Goal: Information Seeking & Learning: Learn about a topic

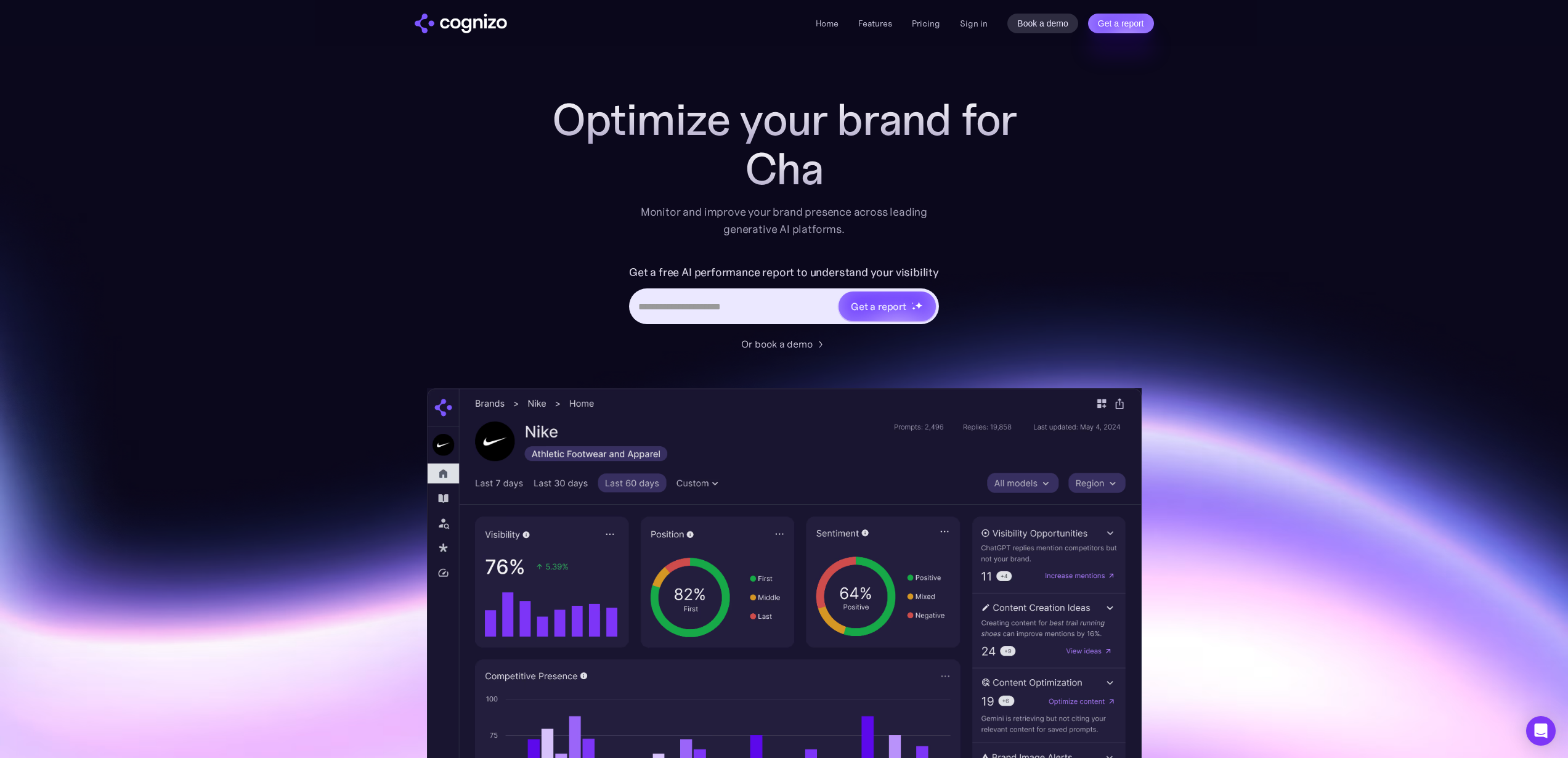
click at [847, 18] on ul "Home Features Pricing Book a demo Get a report" at bounding box center [878, 23] width 125 height 15
click at [922, 23] on link "Pricing" at bounding box center [926, 23] width 28 height 11
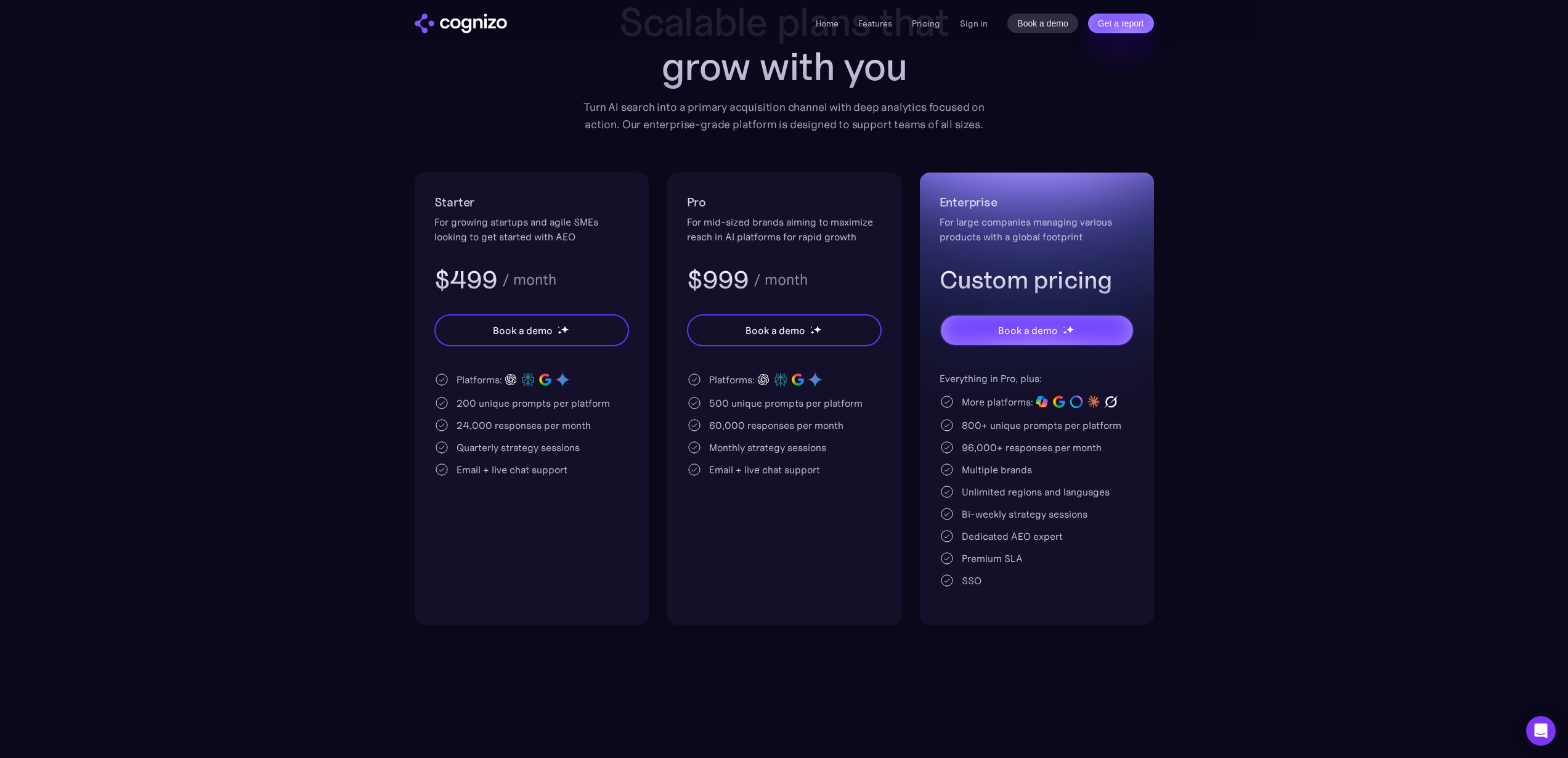
scroll to position [275, 0]
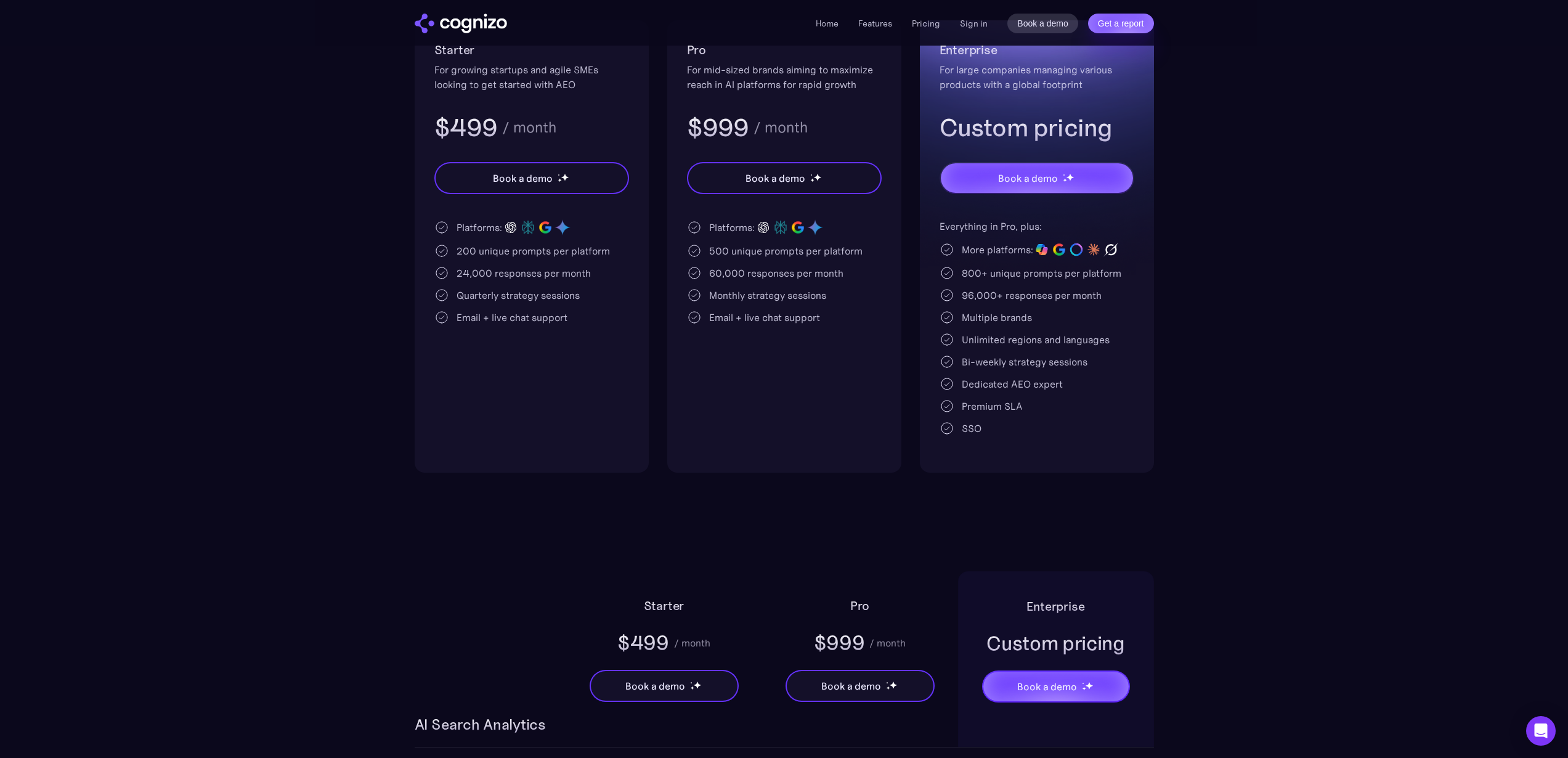
drag, startPoint x: 797, startPoint y: 282, endPoint x: 889, endPoint y: 273, distance: 92.4
click at [888, 273] on div "Pro For mid-sized brands aiming to maximize reach in AI platforms for rapid gro…" at bounding box center [784, 246] width 234 height 452
drag, startPoint x: 889, startPoint y: 273, endPoint x: 679, endPoint y: 272, distance: 210.0
click at [679, 272] on div "Pro For mid-sized brands aiming to maximize reach in AI platforms for rapid gro…" at bounding box center [784, 246] width 234 height 452
click at [852, 308] on div "Platforms: 500 unique prompts per platform 60,000 responses per month Monthly s…" at bounding box center [784, 271] width 195 height 106
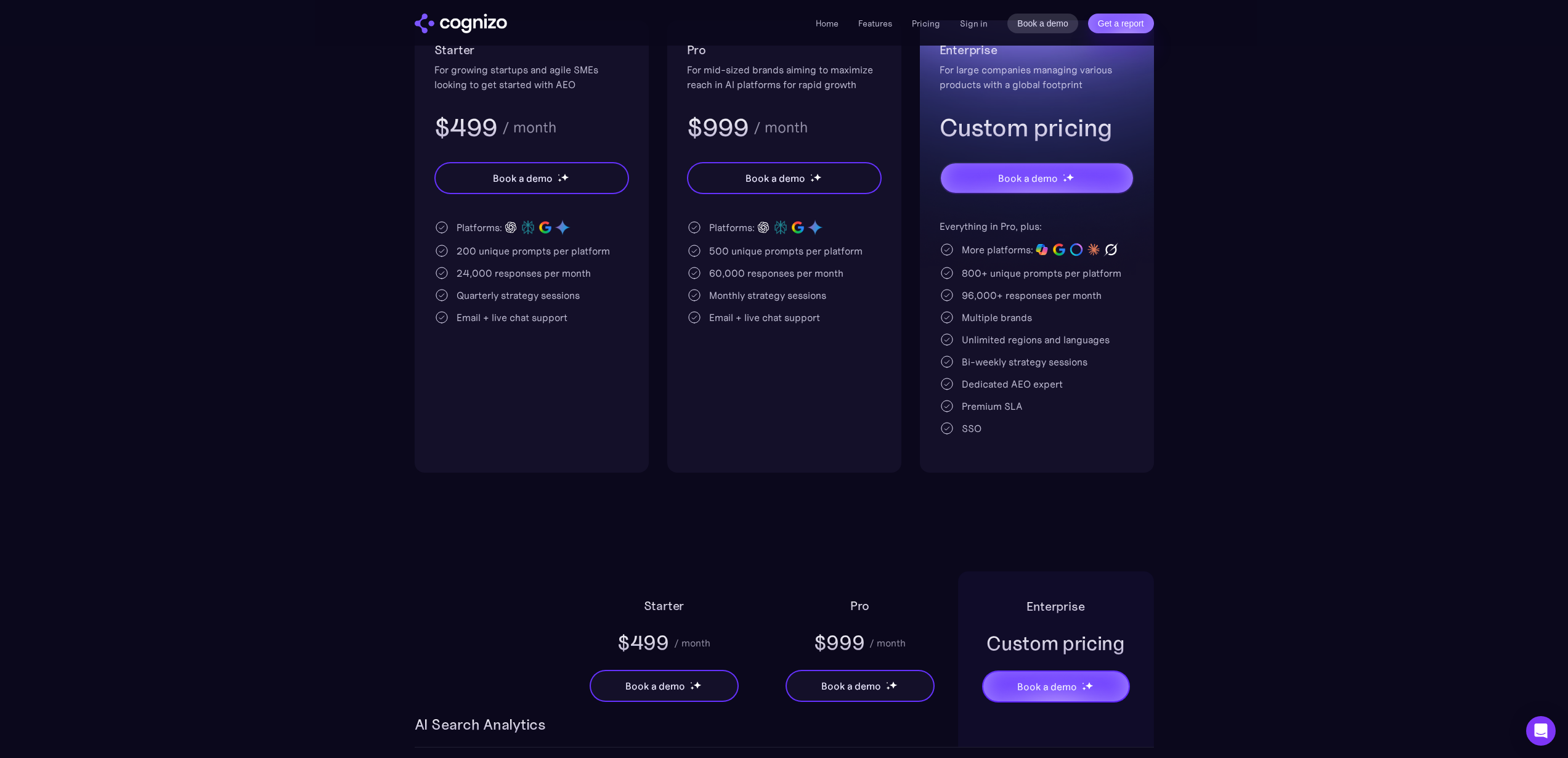
click at [842, 327] on div "Pro For mid-sized brands aiming to maximize reach in AI platforms for rapid gro…" at bounding box center [784, 246] width 234 height 452
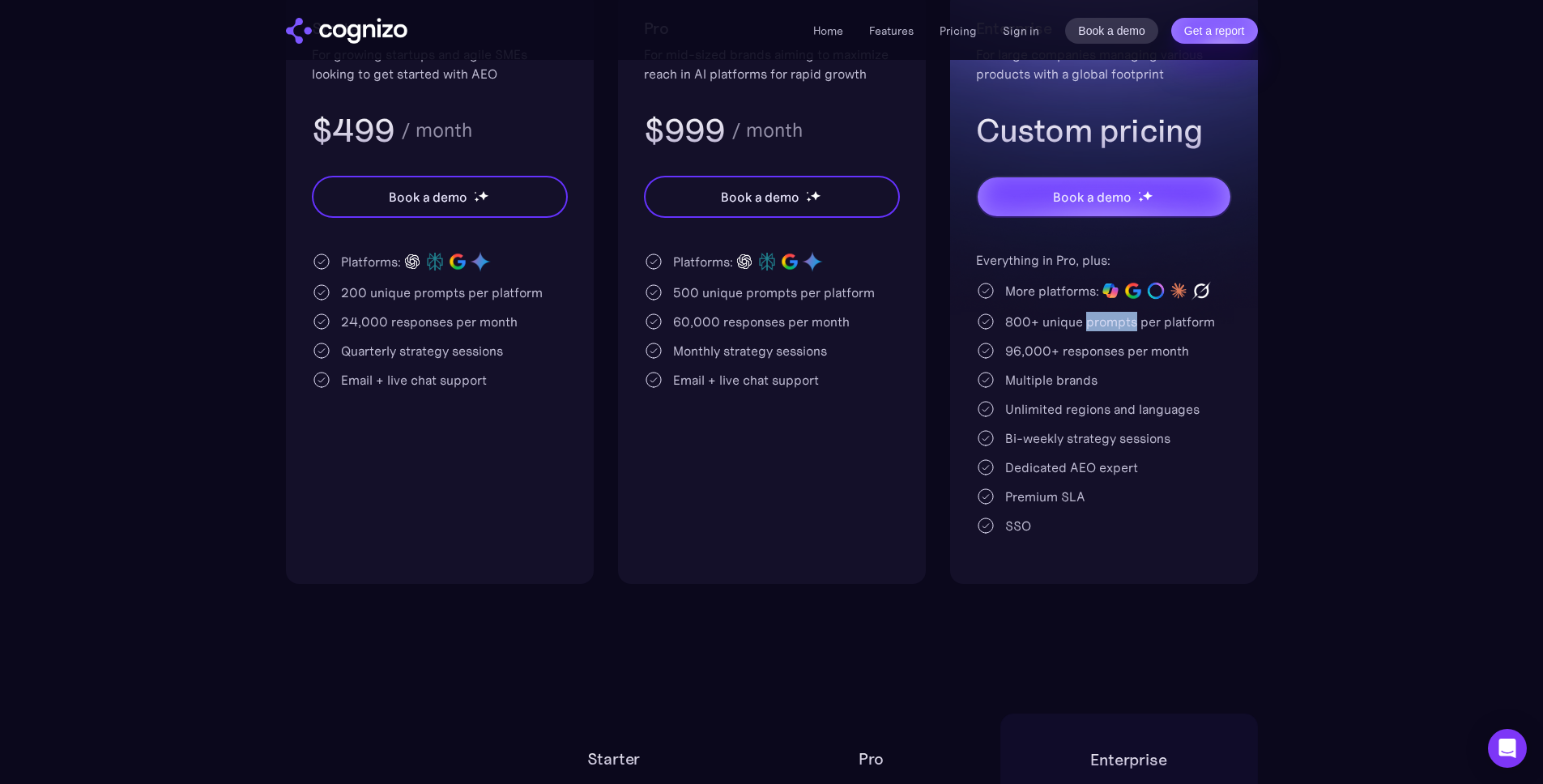
scroll to position [419, 0]
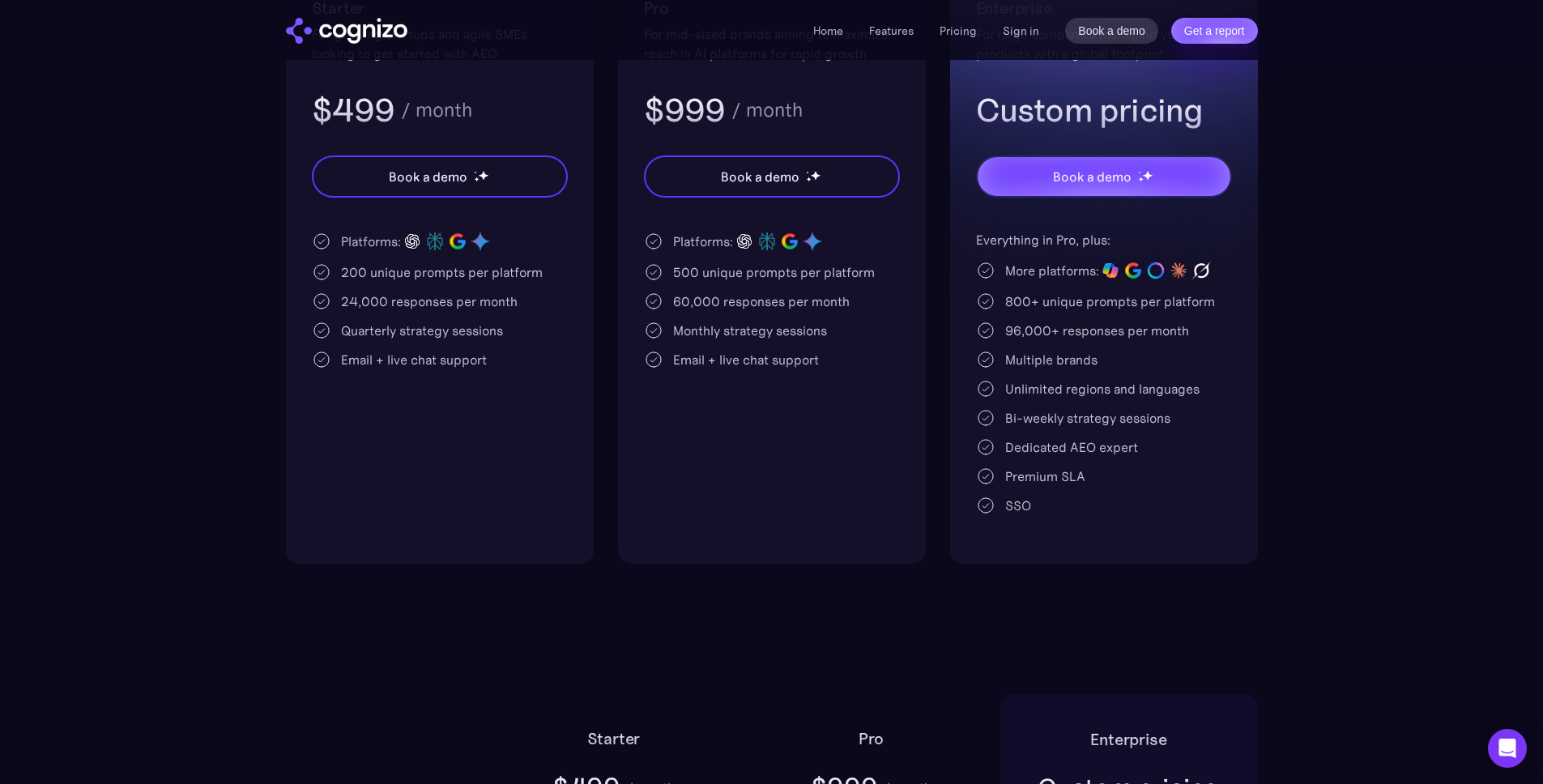
click at [878, 46] on div "Home Features Pricing Book a demo Get a report Sign in Book a demo Get a report" at bounding box center [772, 30] width 1166 height 60
click at [884, 35] on link "Features" at bounding box center [891, 30] width 45 height 14
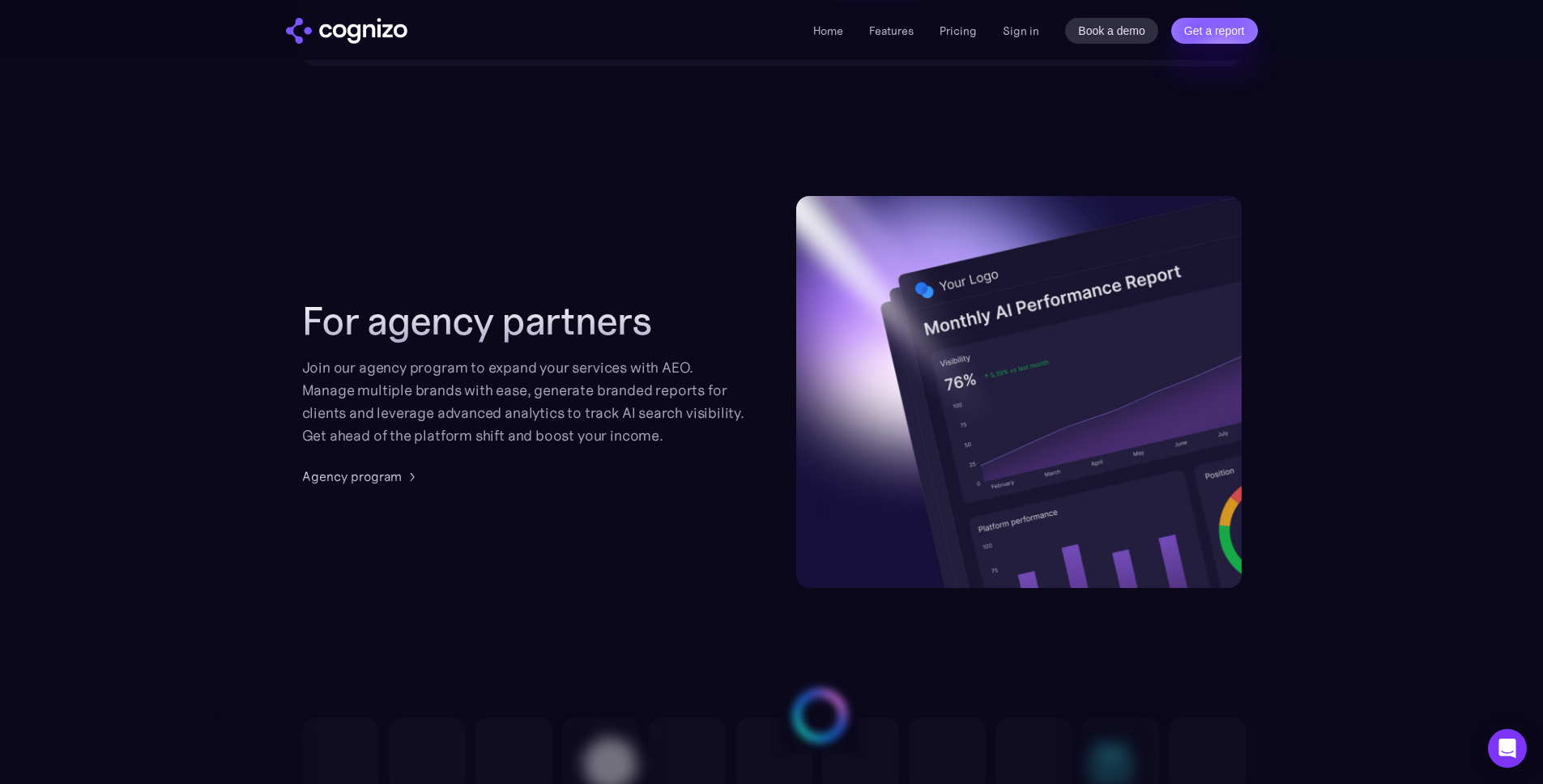
scroll to position [3800, 0]
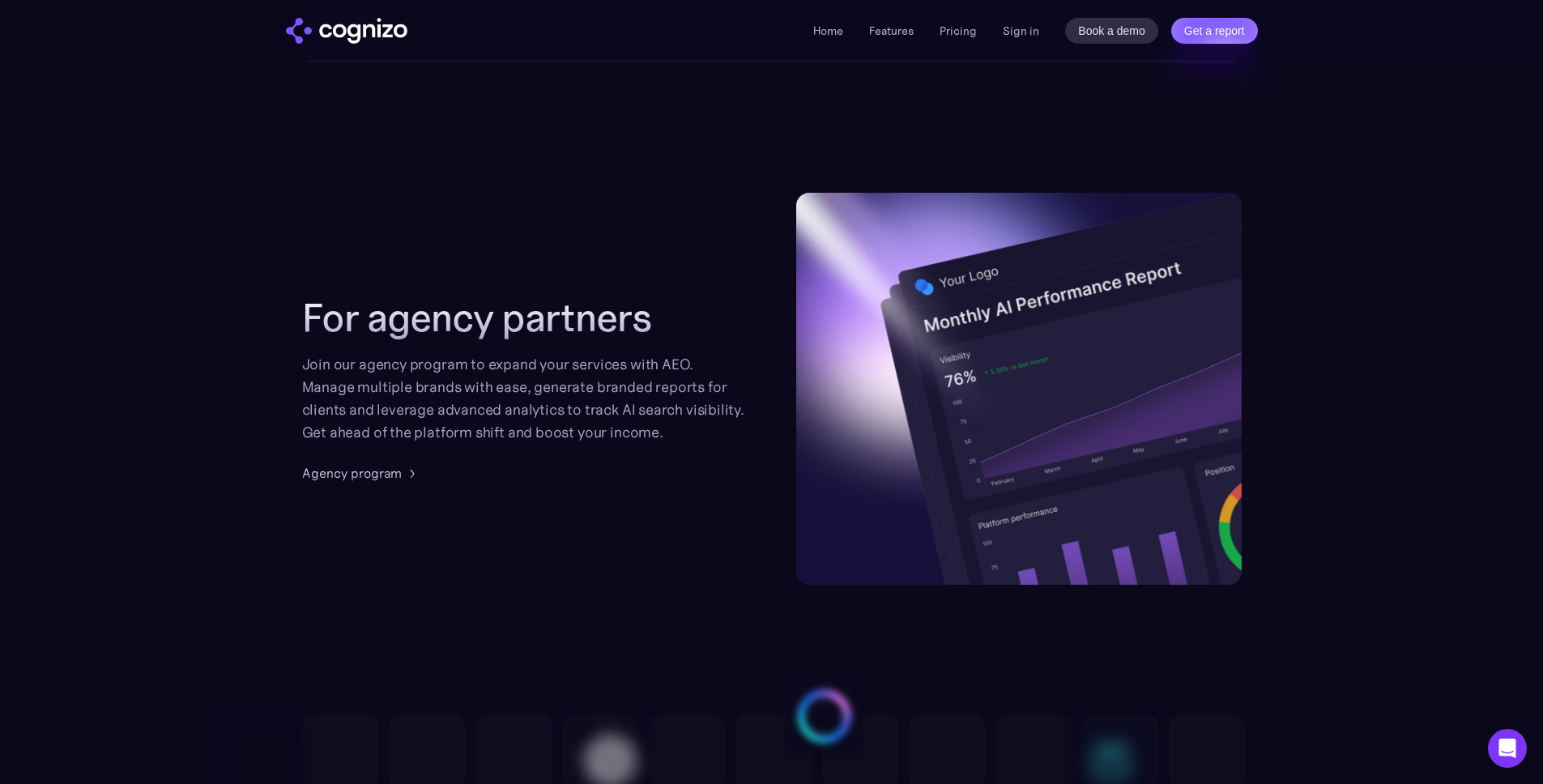
drag, startPoint x: 428, startPoint y: 394, endPoint x: 465, endPoint y: 433, distance: 53.8
click at [432, 398] on div "Join our agency program to expand your services with AEO. Manage multiple brand…" at bounding box center [524, 398] width 445 height 90
click at [360, 491] on div "For agency partners Join our agency program to expand your services with AEO. M…" at bounding box center [772, 389] width 940 height 392
click at [378, 476] on div "Agency program" at bounding box center [352, 472] width 100 height 19
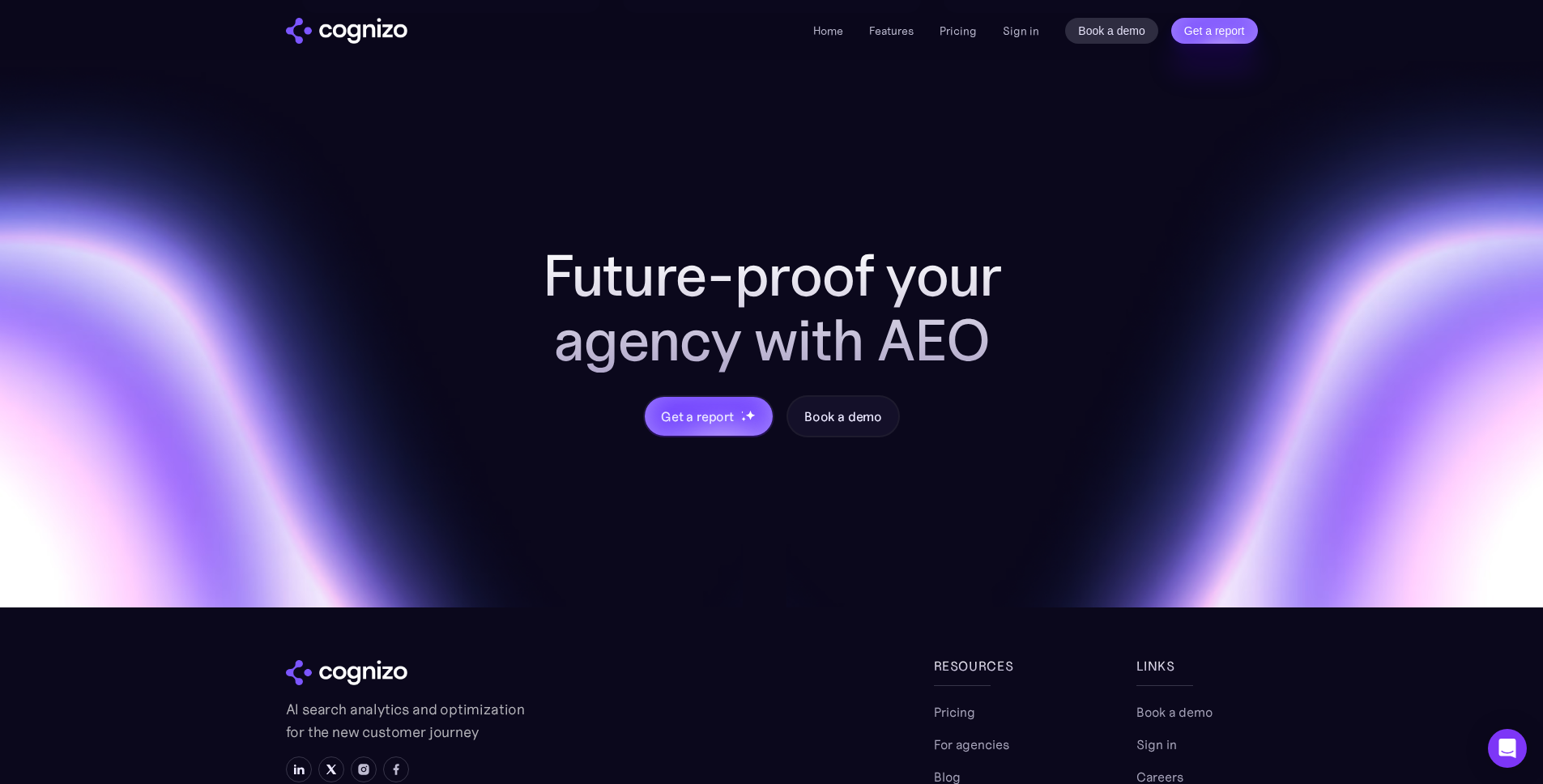
scroll to position [1614, 0]
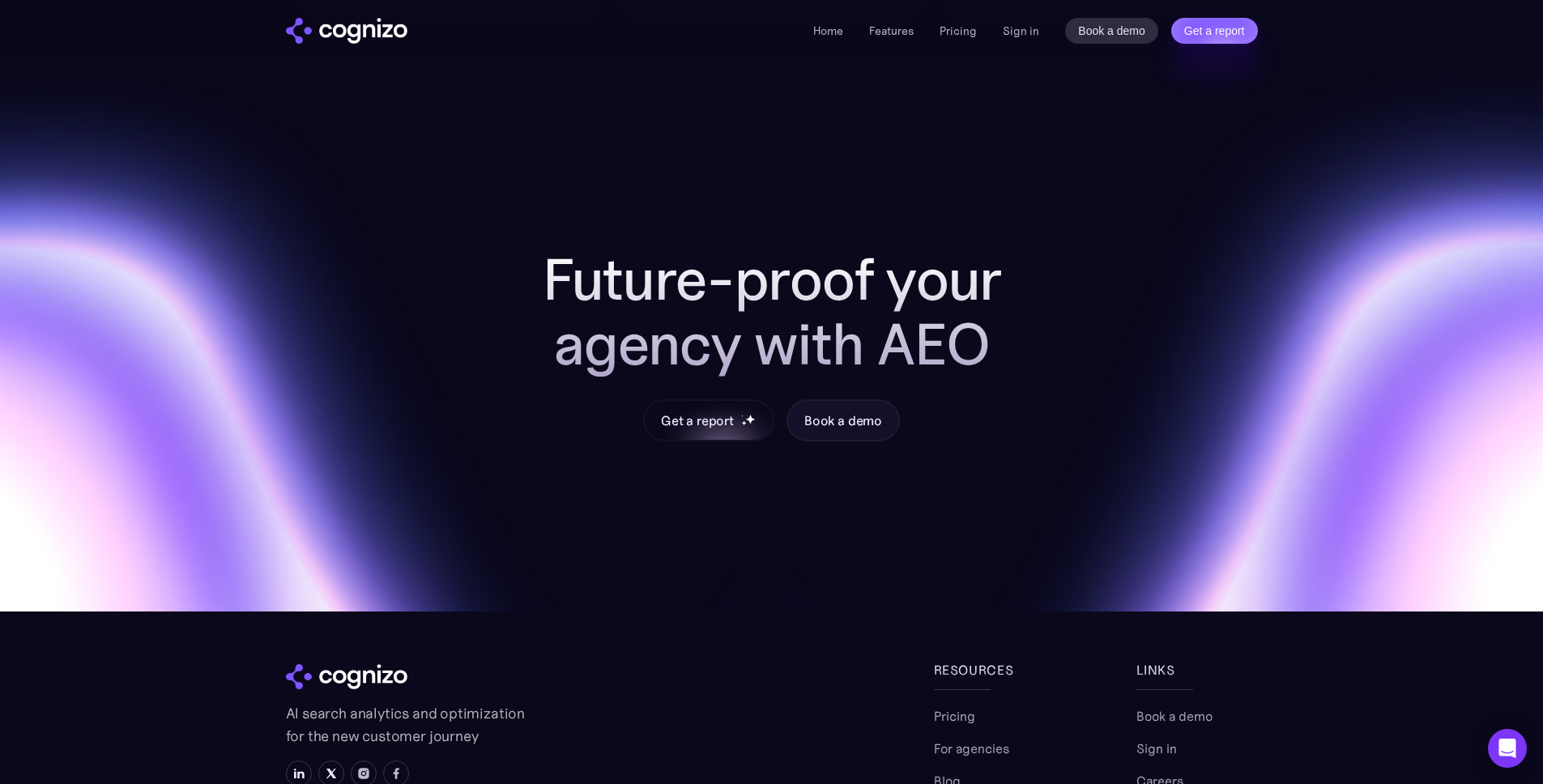
click at [693, 420] on div "Get a report" at bounding box center [697, 420] width 73 height 19
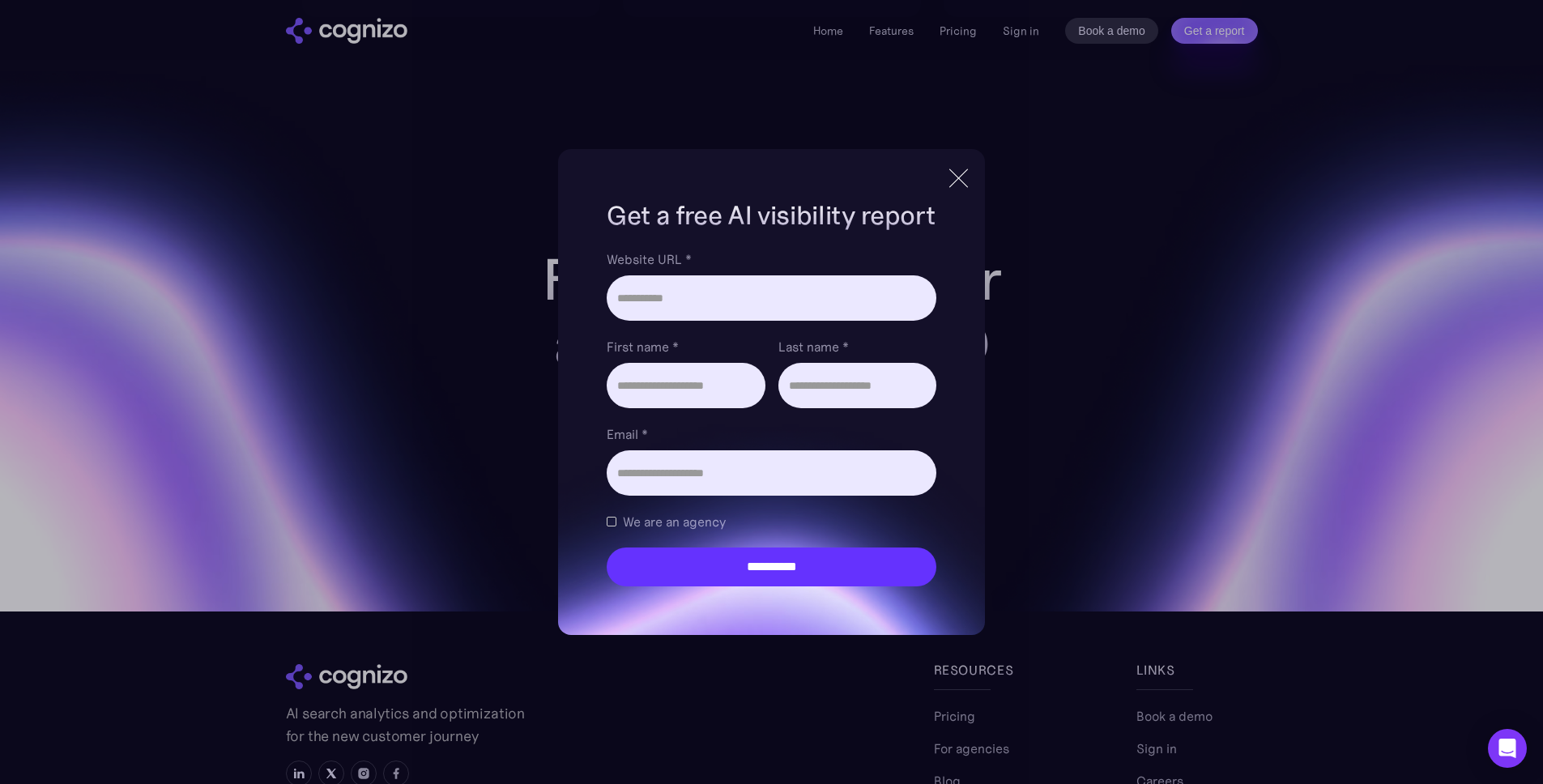
click at [949, 187] on div at bounding box center [958, 178] width 27 height 30
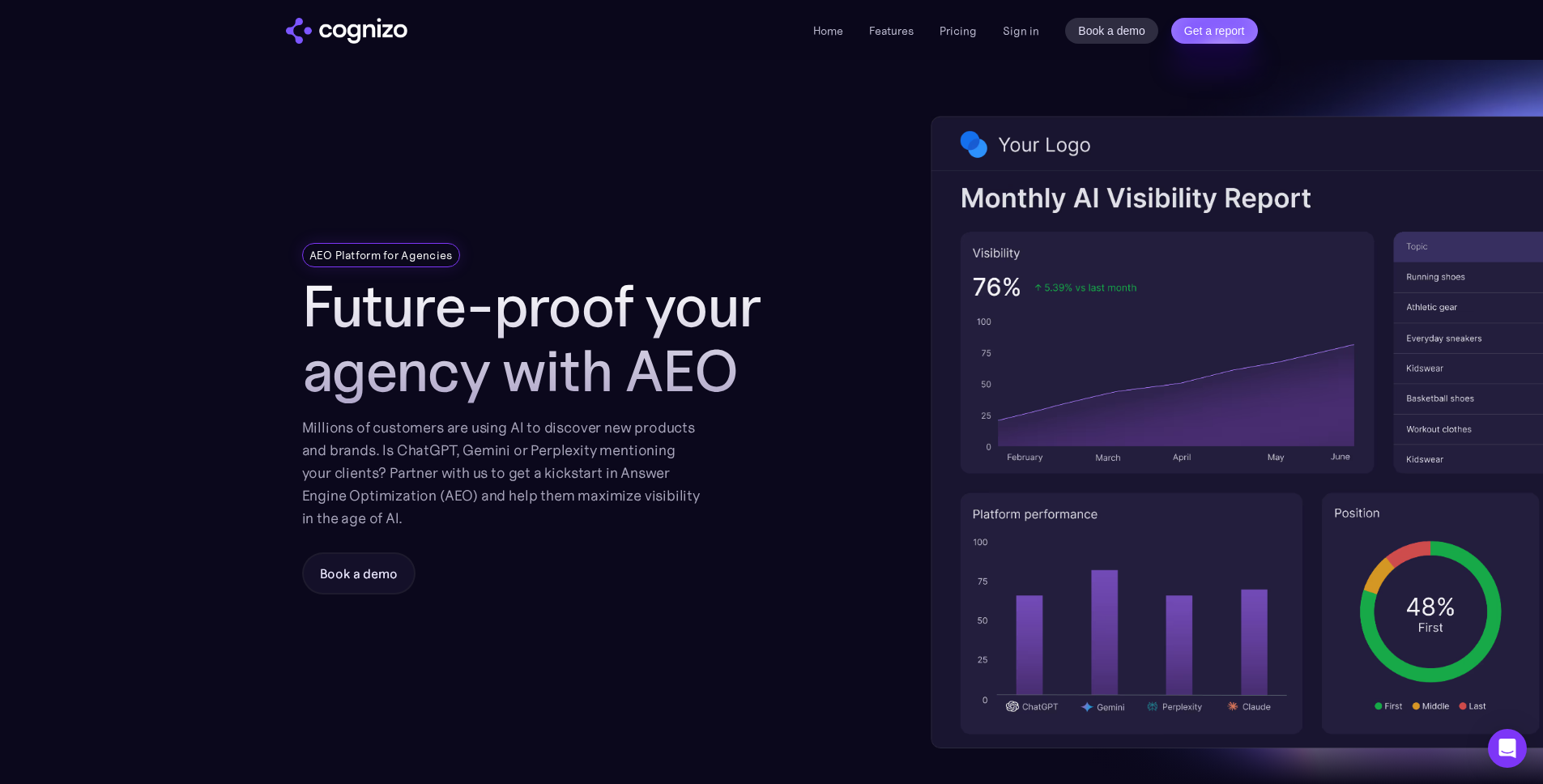
scroll to position [0, 0]
click at [362, 16] on div "Home Features Pricing Book a demo Get a report Sign in Book a demo Get a report" at bounding box center [772, 30] width 1166 height 60
click at [368, 27] on img "home" at bounding box center [346, 30] width 122 height 26
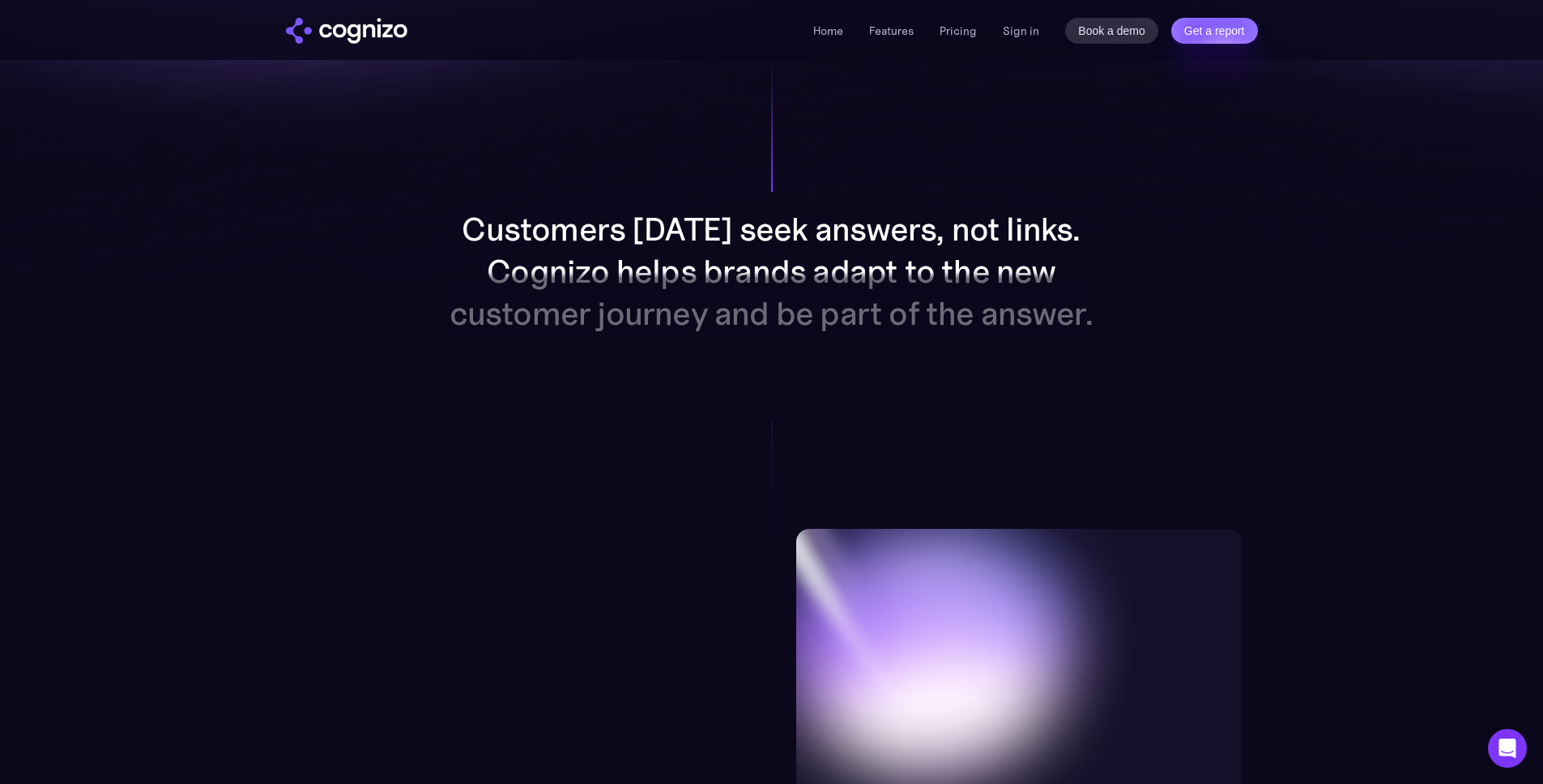
scroll to position [1459, 0]
